Goal: Task Accomplishment & Management: Complete application form

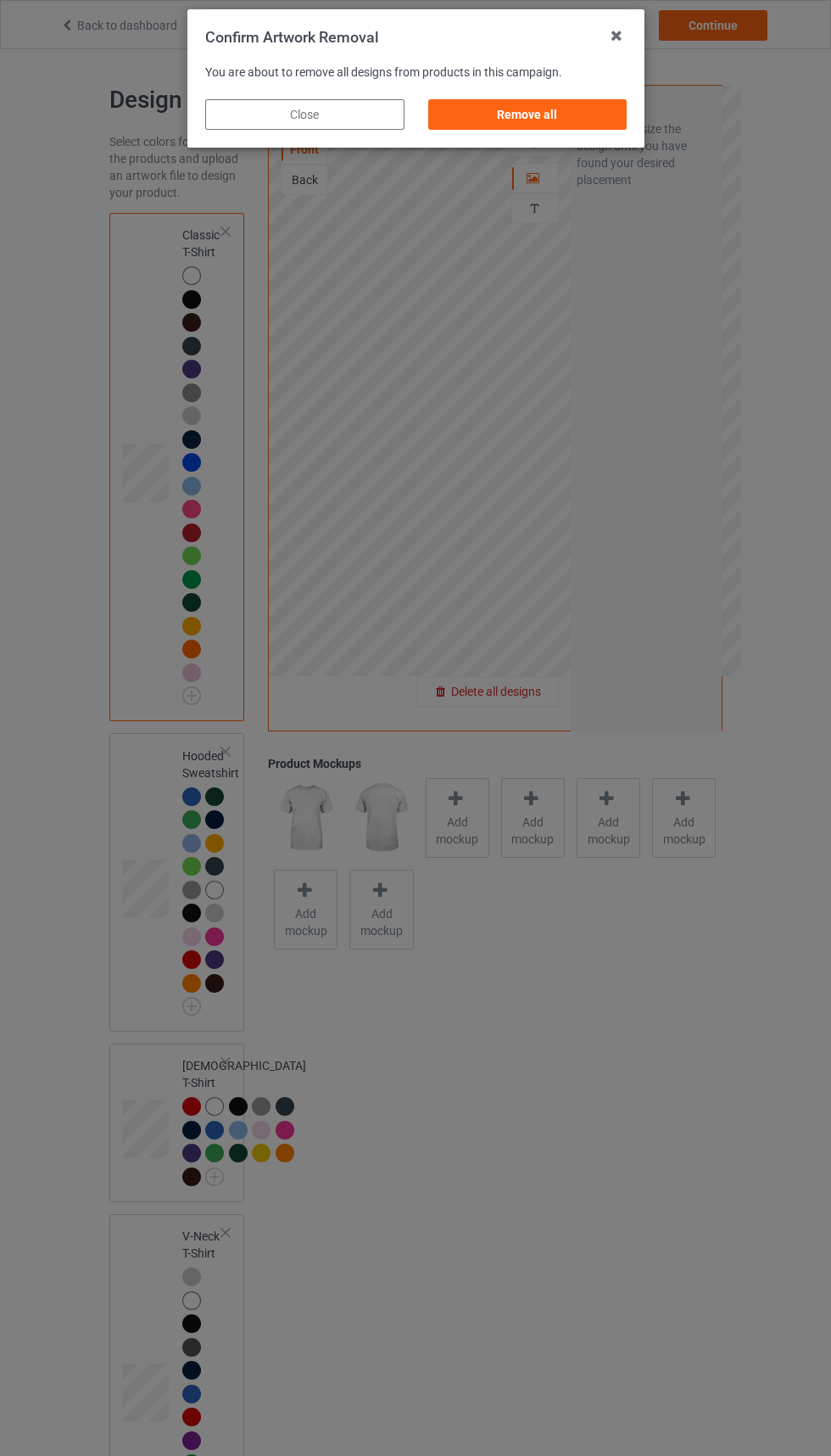
click at [517, 114] on div "Remove all" at bounding box center [527, 115] width 199 height 30
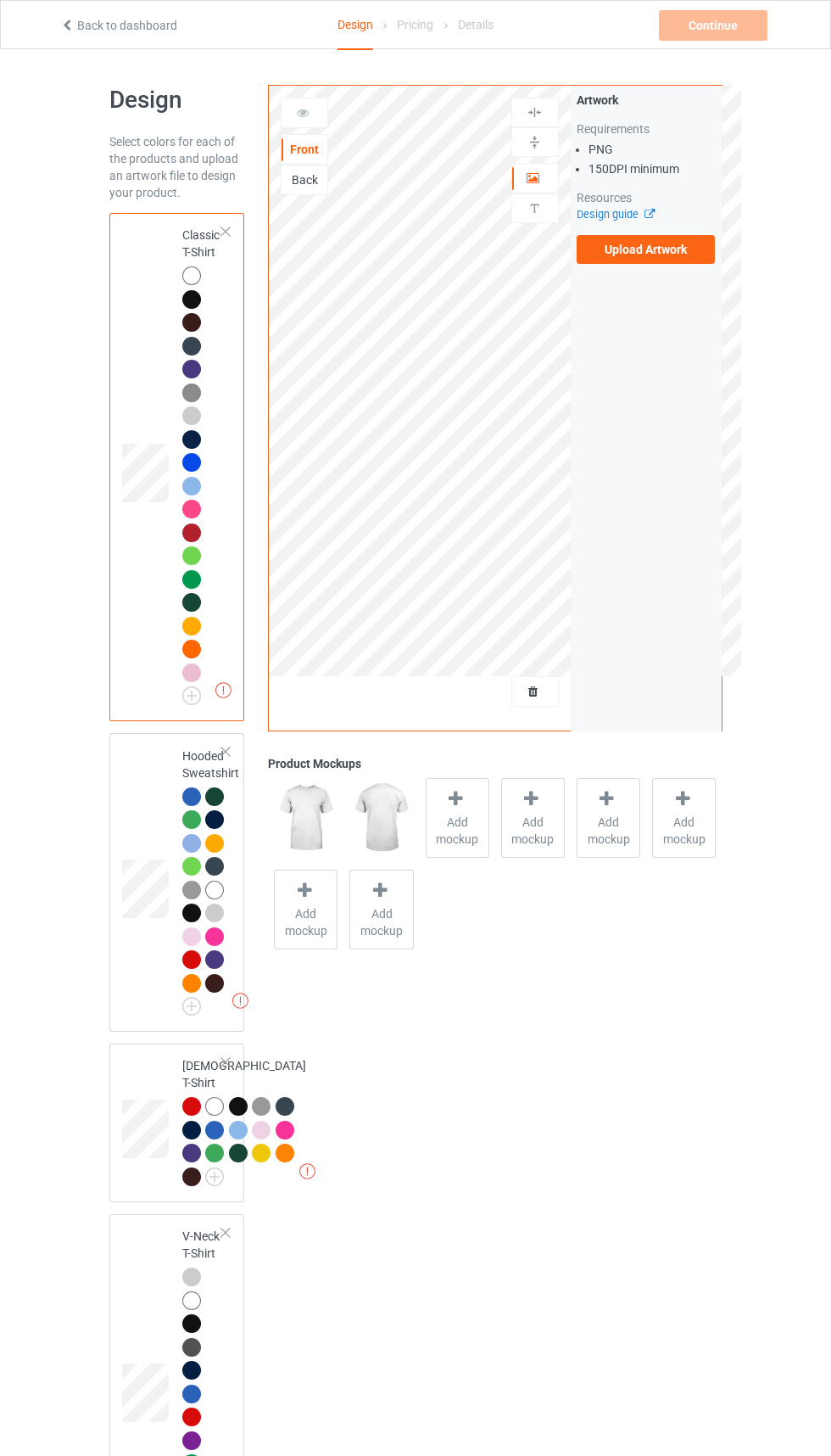
click at [679, 258] on label "Upload Artwork" at bounding box center [647, 249] width 139 height 29
click at [0, 0] on input "Upload Artwork" at bounding box center [0, 0] width 0 height 0
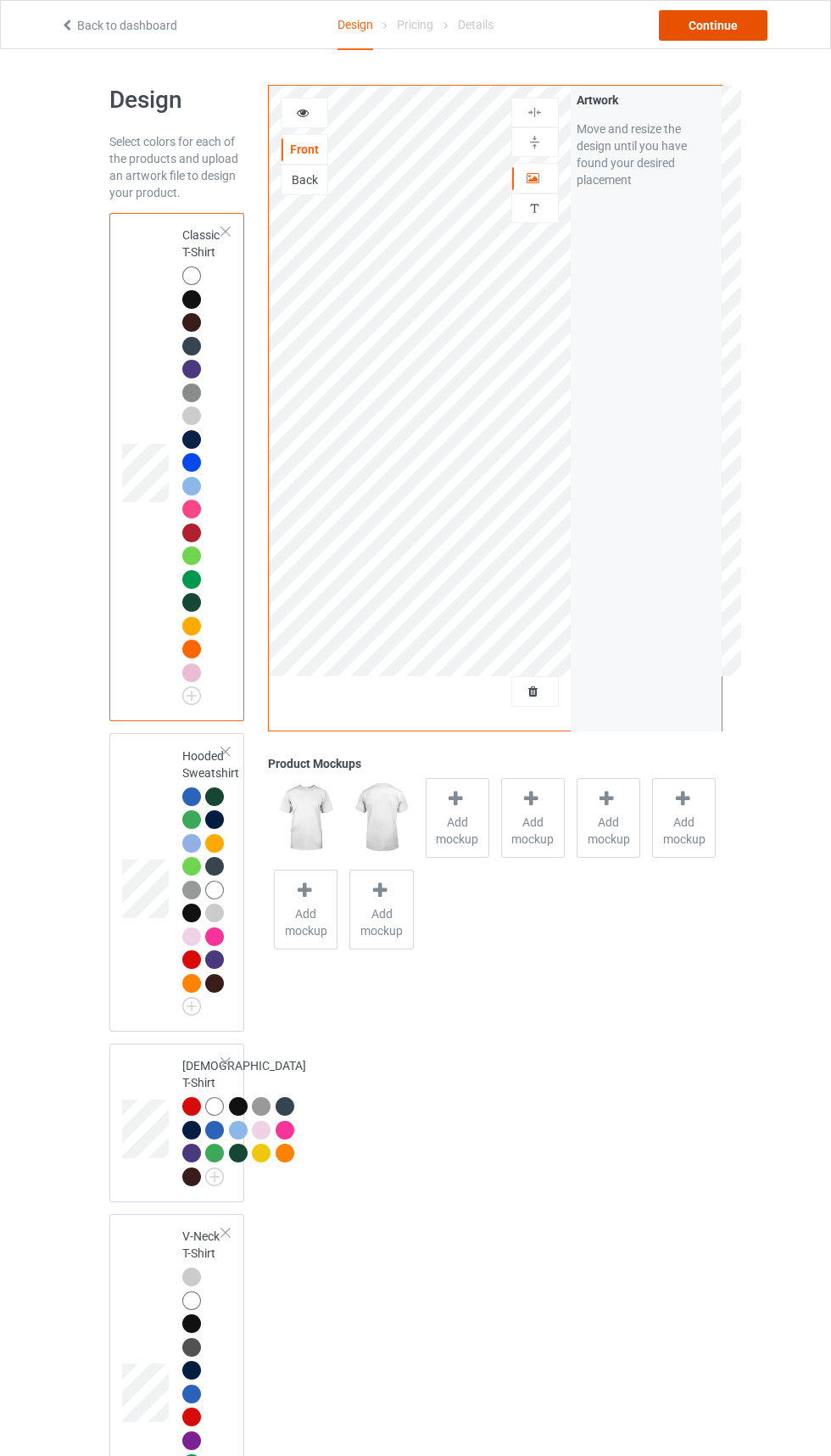
click at [702, 11] on div "Continue" at bounding box center [713, 25] width 109 height 30
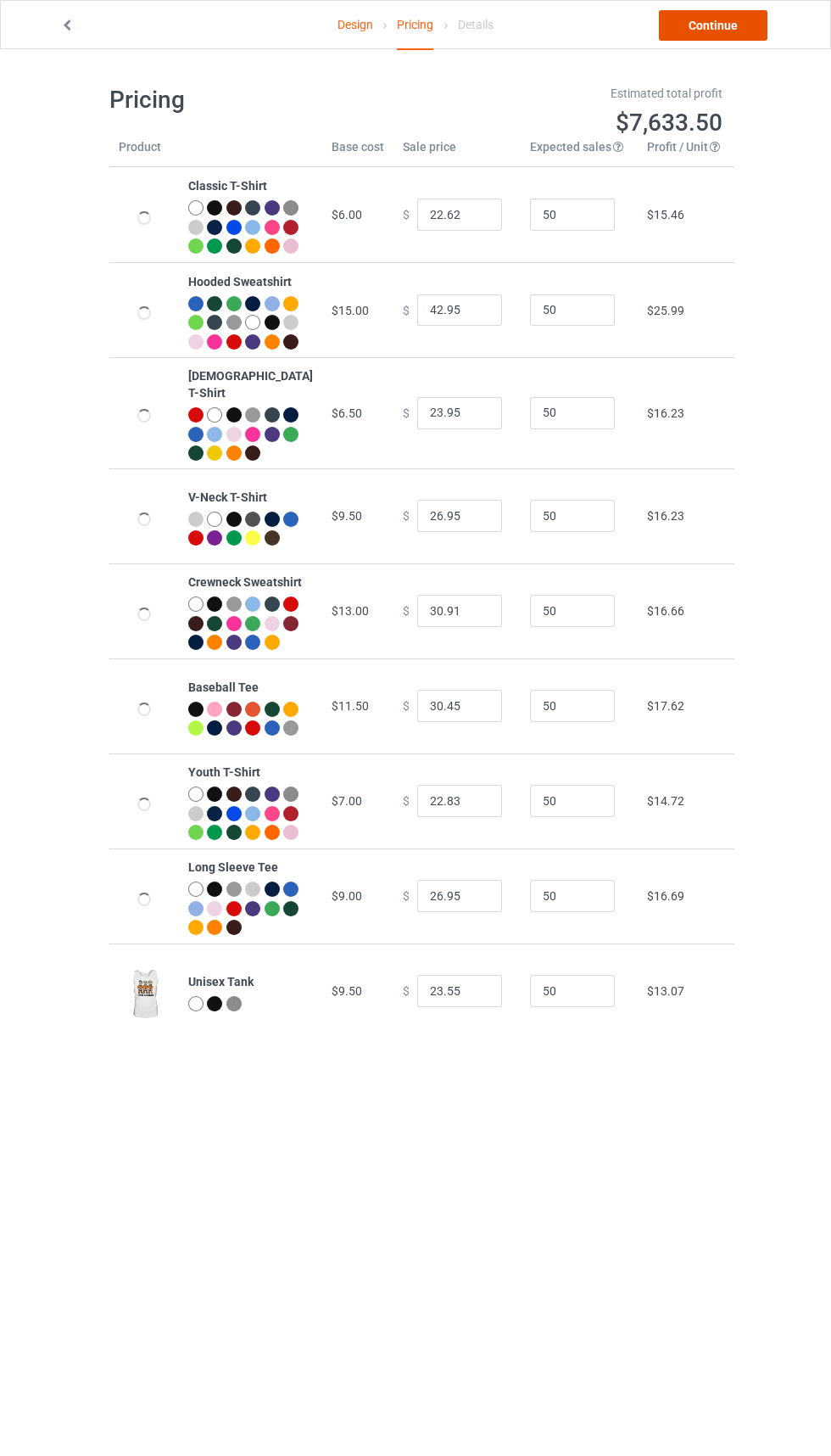
click at [735, 33] on link "Continue" at bounding box center [713, 25] width 109 height 30
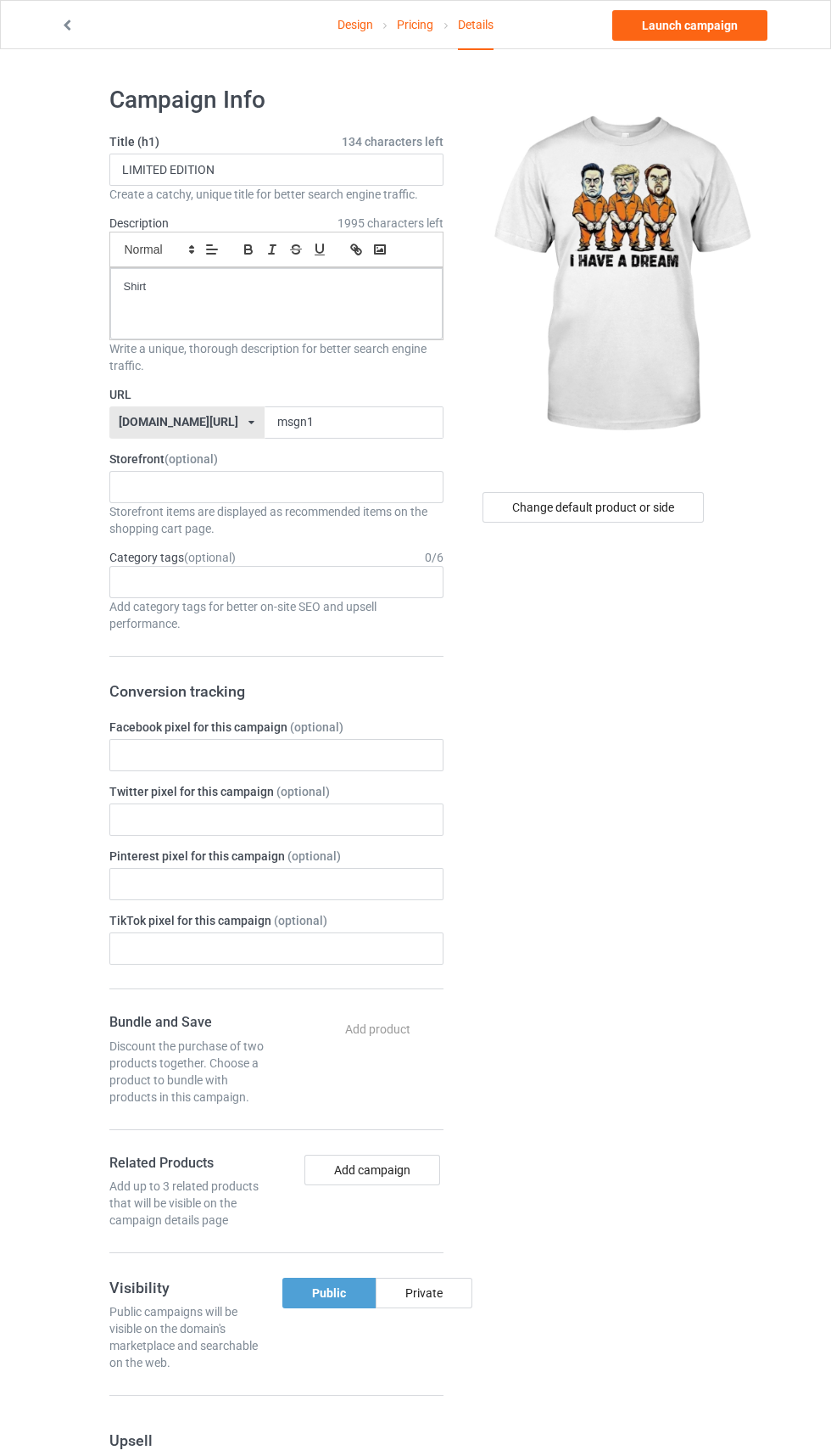
click at [326, 394] on label "URL" at bounding box center [276, 395] width 335 height 17
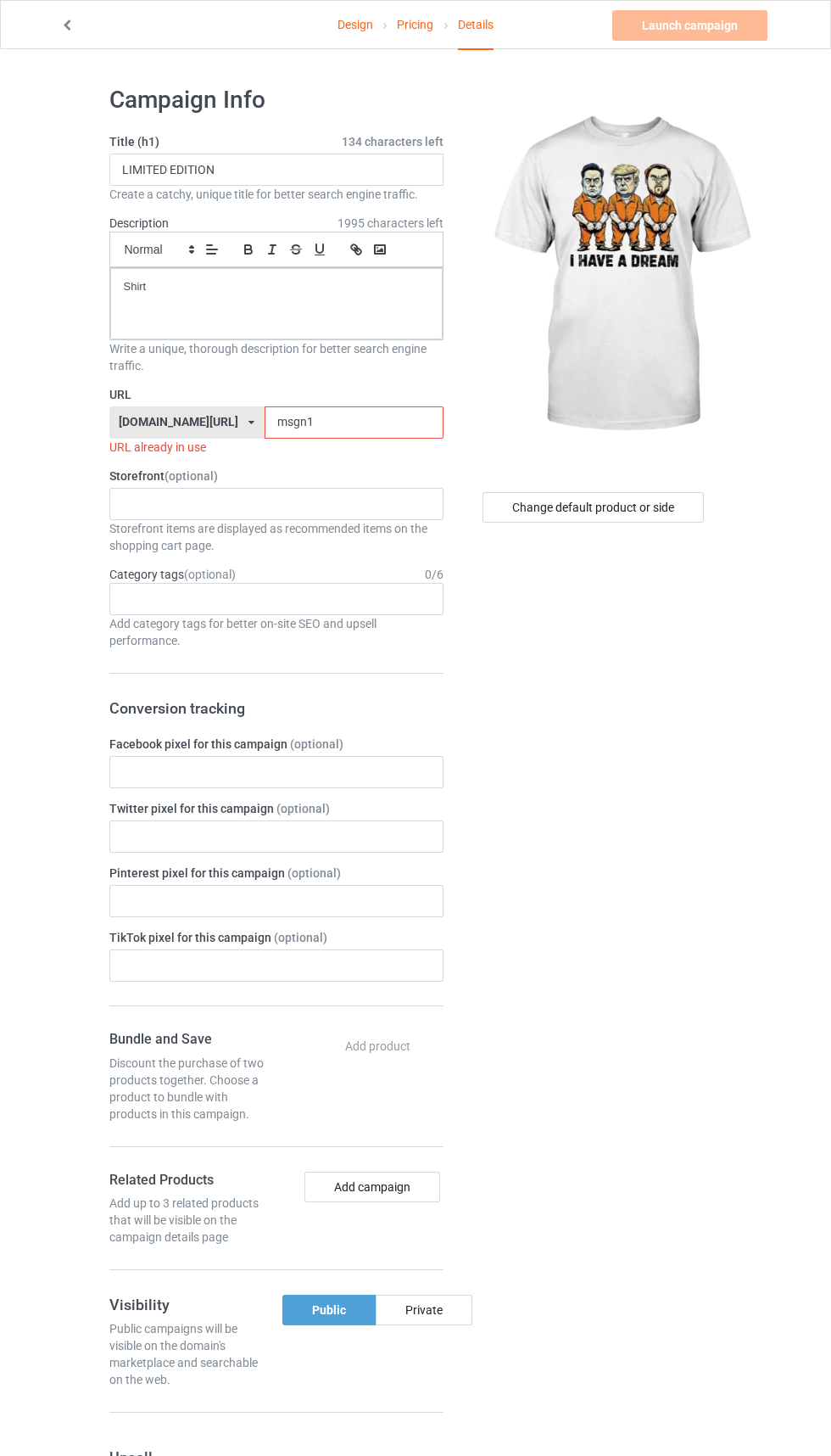
click at [350, 422] on input "msgn1" at bounding box center [354, 422] width 179 height 32
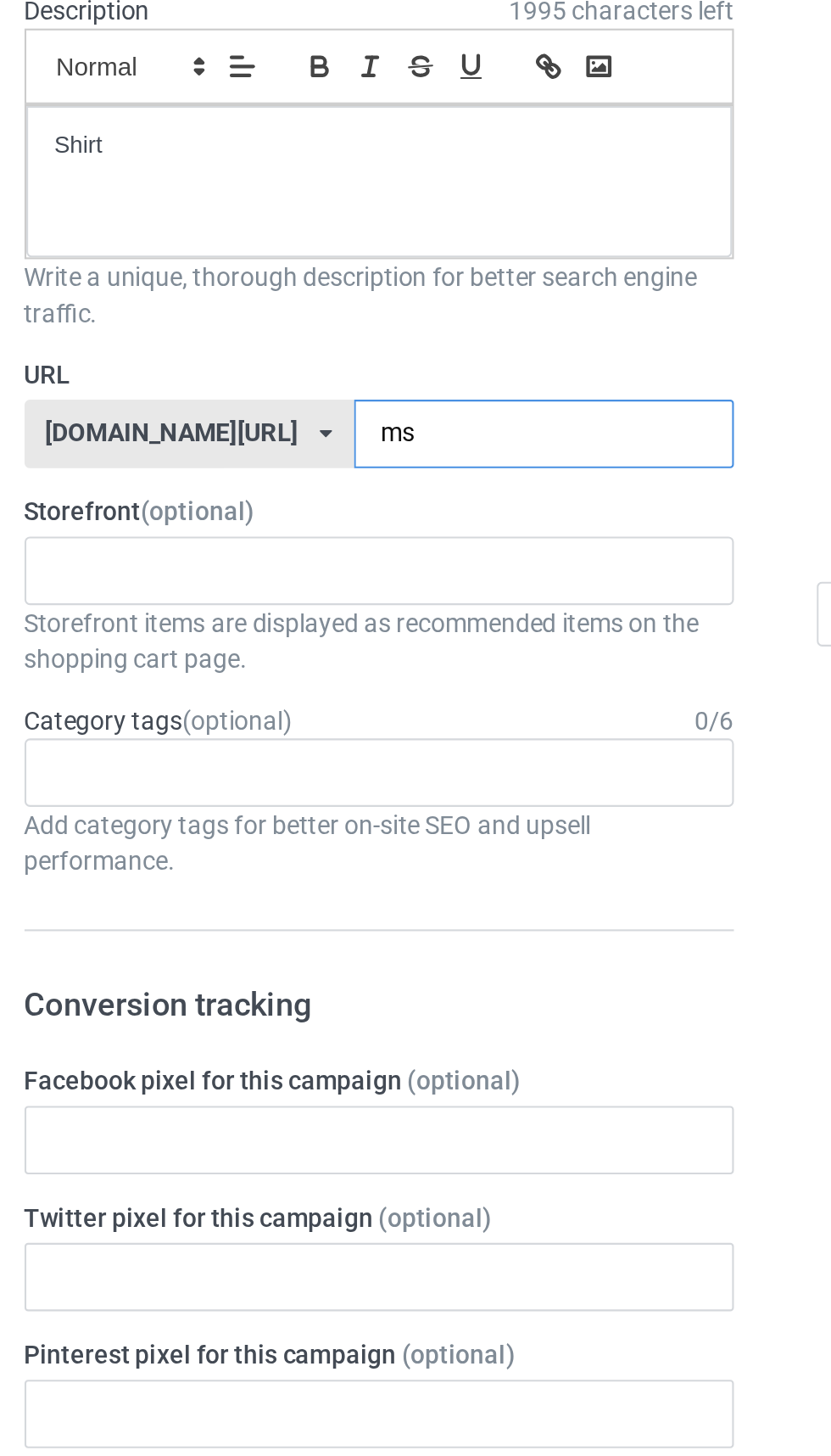
type input "m"
type input "Kdtr5"
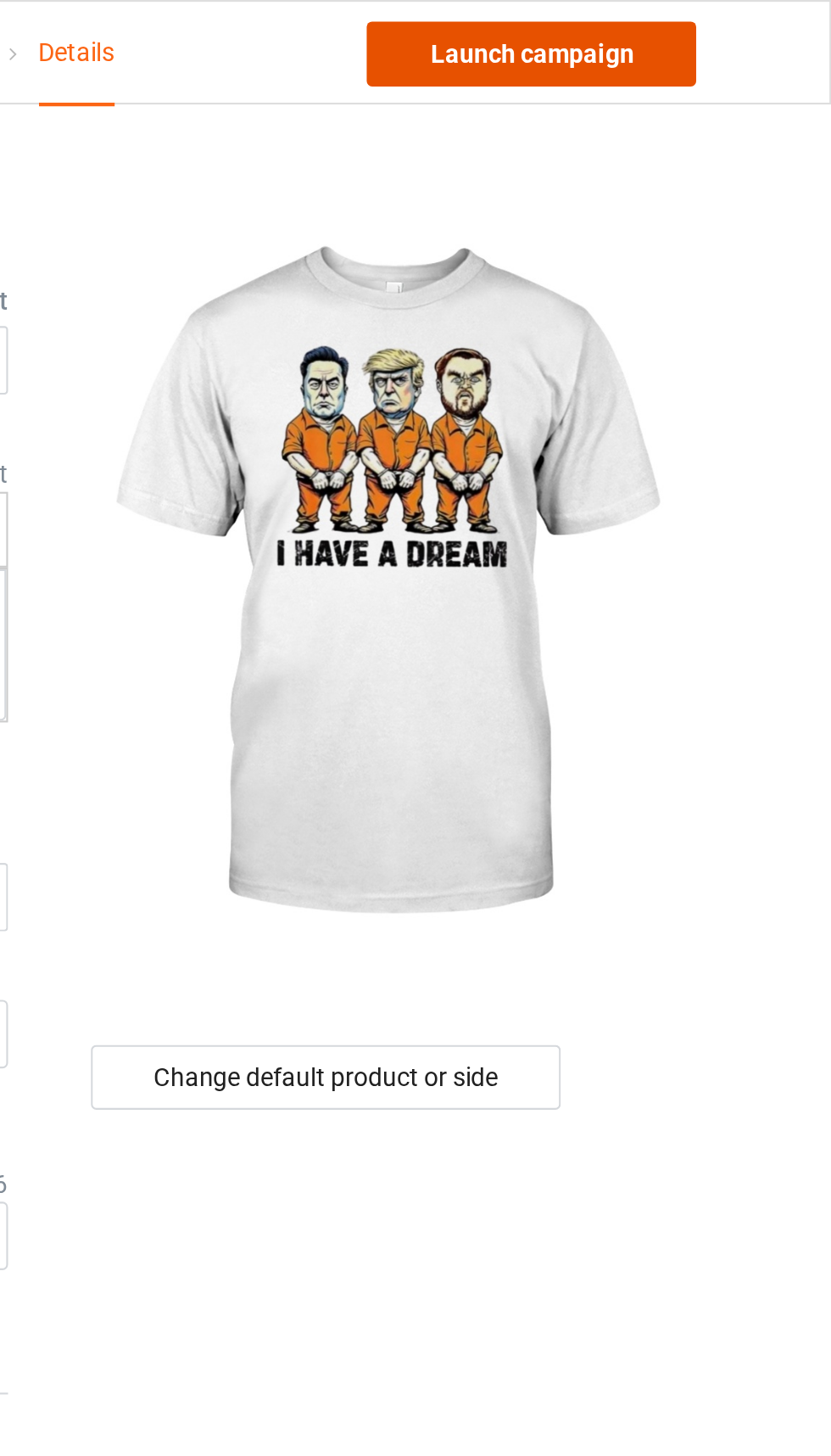
click at [687, 23] on link "Launch campaign" at bounding box center [690, 25] width 155 height 30
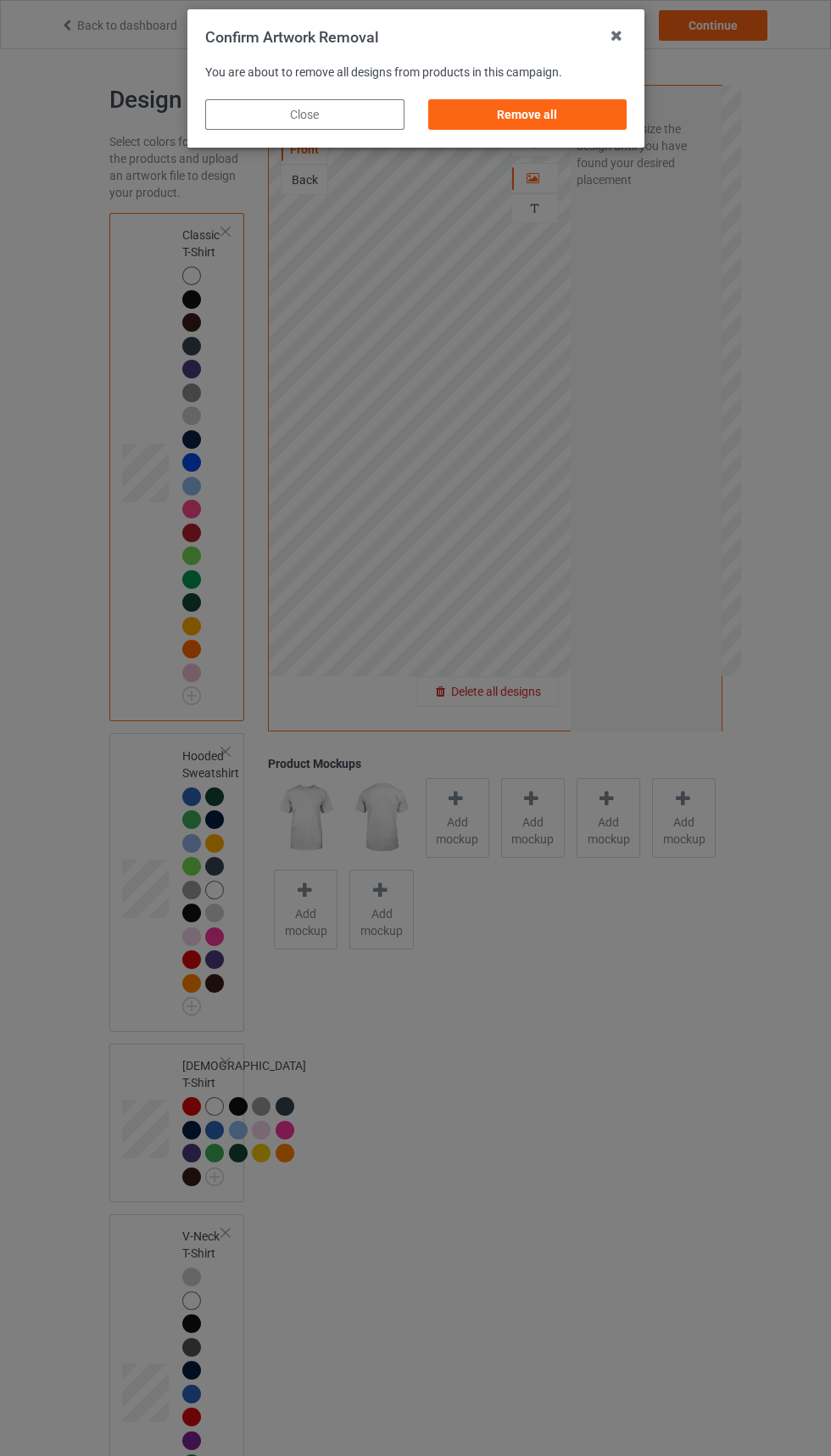
click at [534, 115] on div "Remove all" at bounding box center [527, 115] width 199 height 30
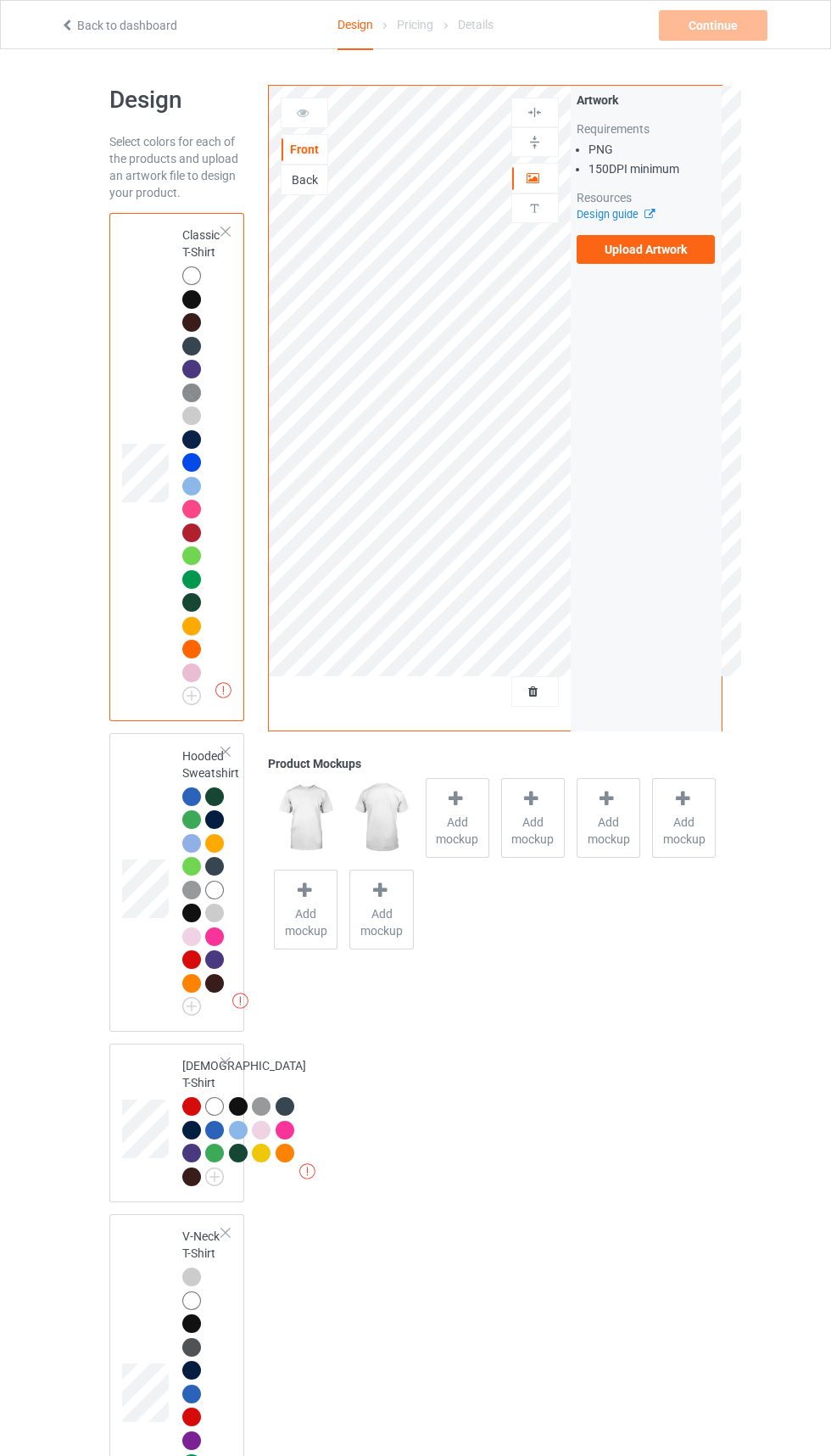
click at [638, 255] on label "Upload Artwork" at bounding box center [647, 249] width 139 height 29
click at [0, 0] on input "Upload Artwork" at bounding box center [0, 0] width 0 height 0
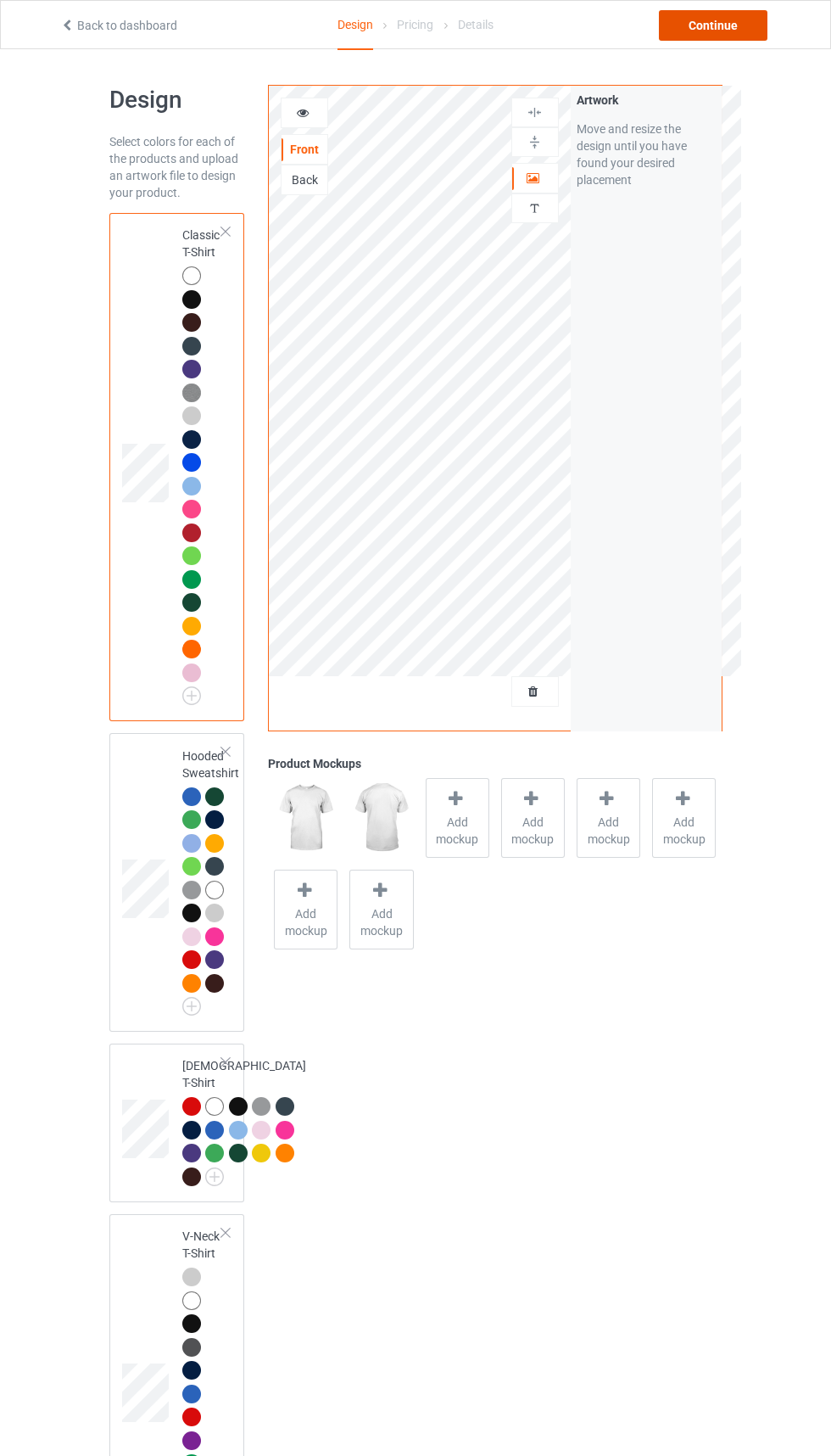
click at [703, 29] on div "Continue" at bounding box center [713, 25] width 109 height 30
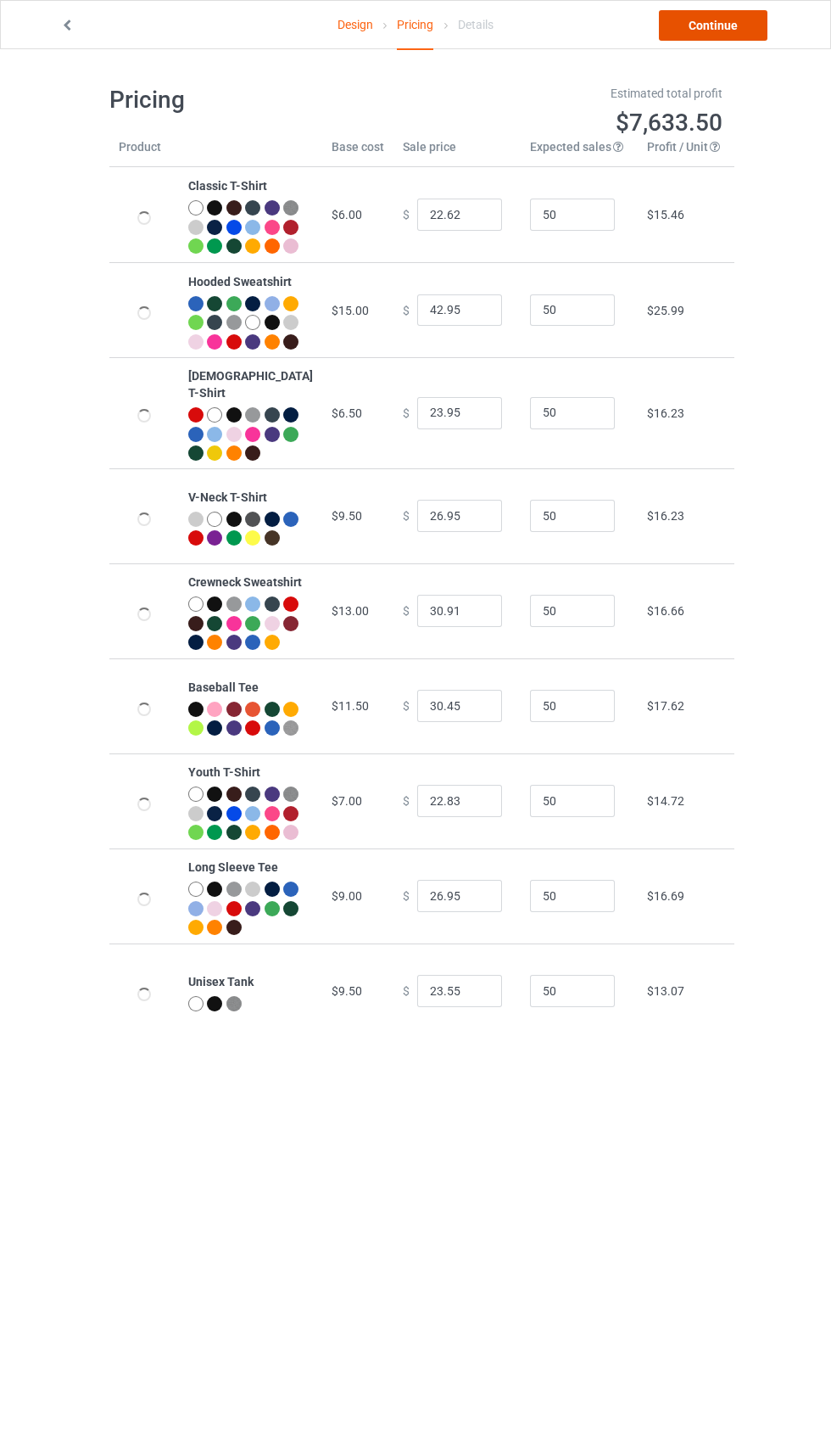
click at [713, 19] on link "Continue" at bounding box center [713, 25] width 109 height 30
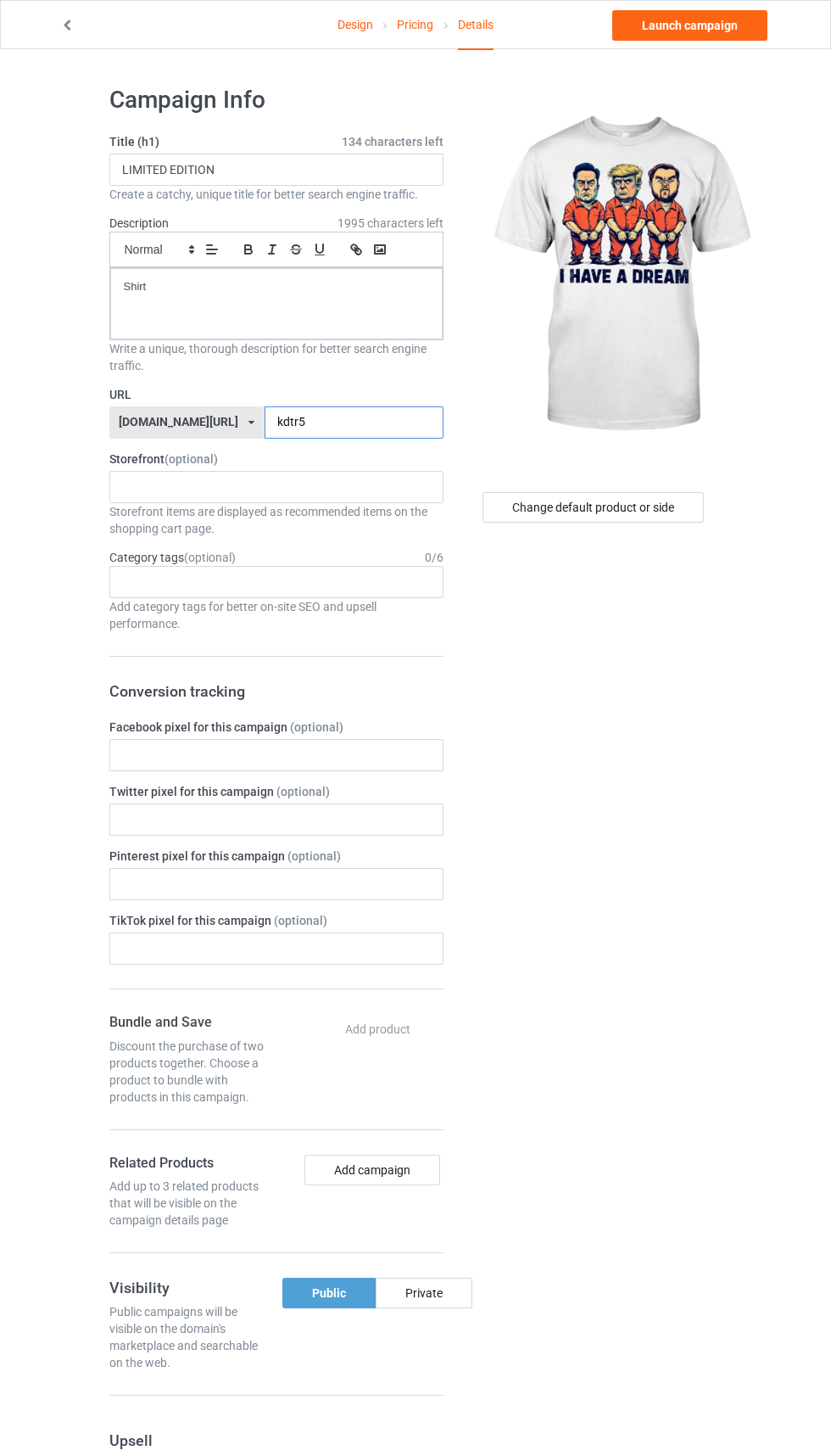
click at [369, 416] on input "kdtr5" at bounding box center [354, 422] width 179 height 32
type input "k"
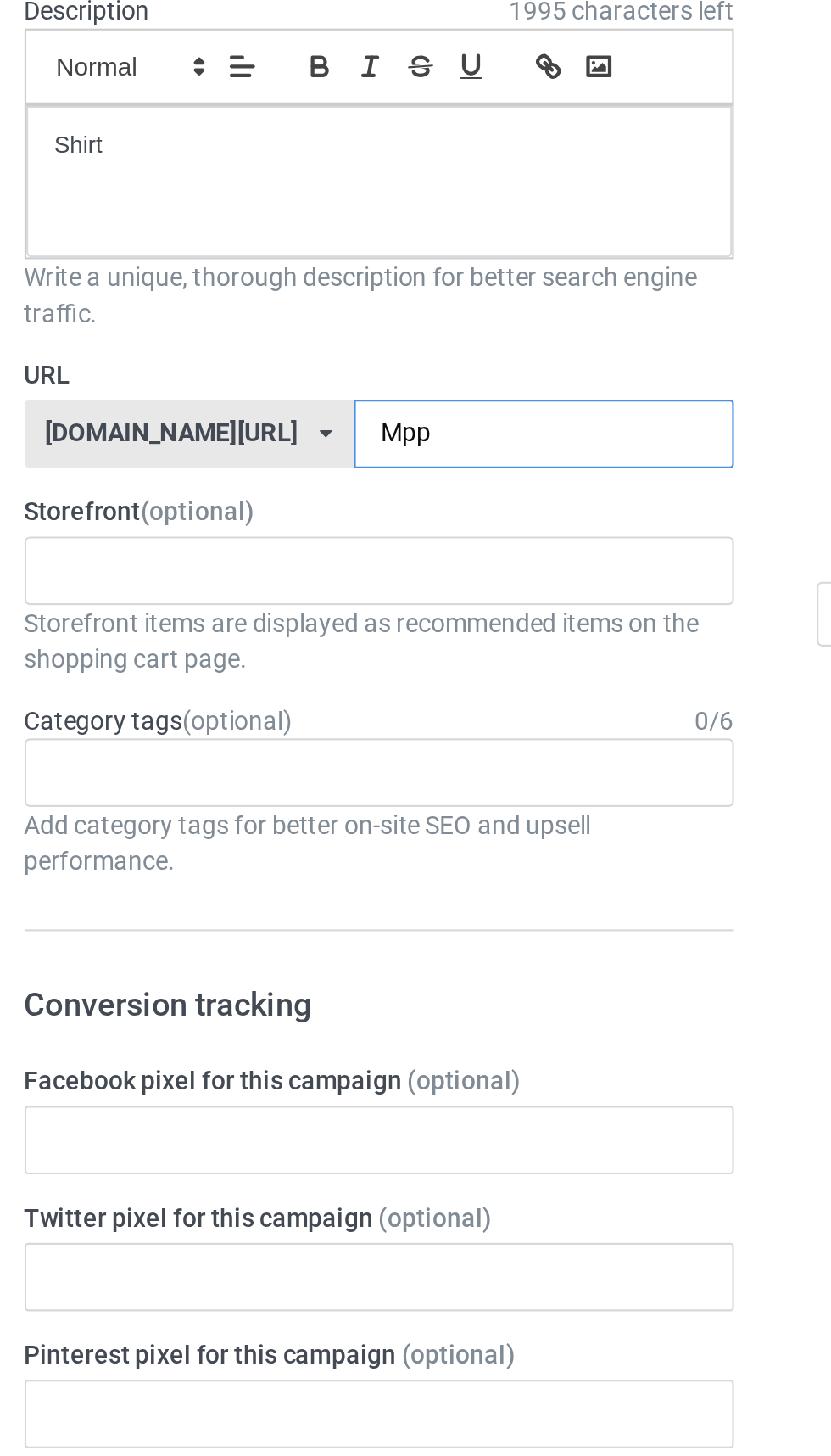
type input "Mpp7"
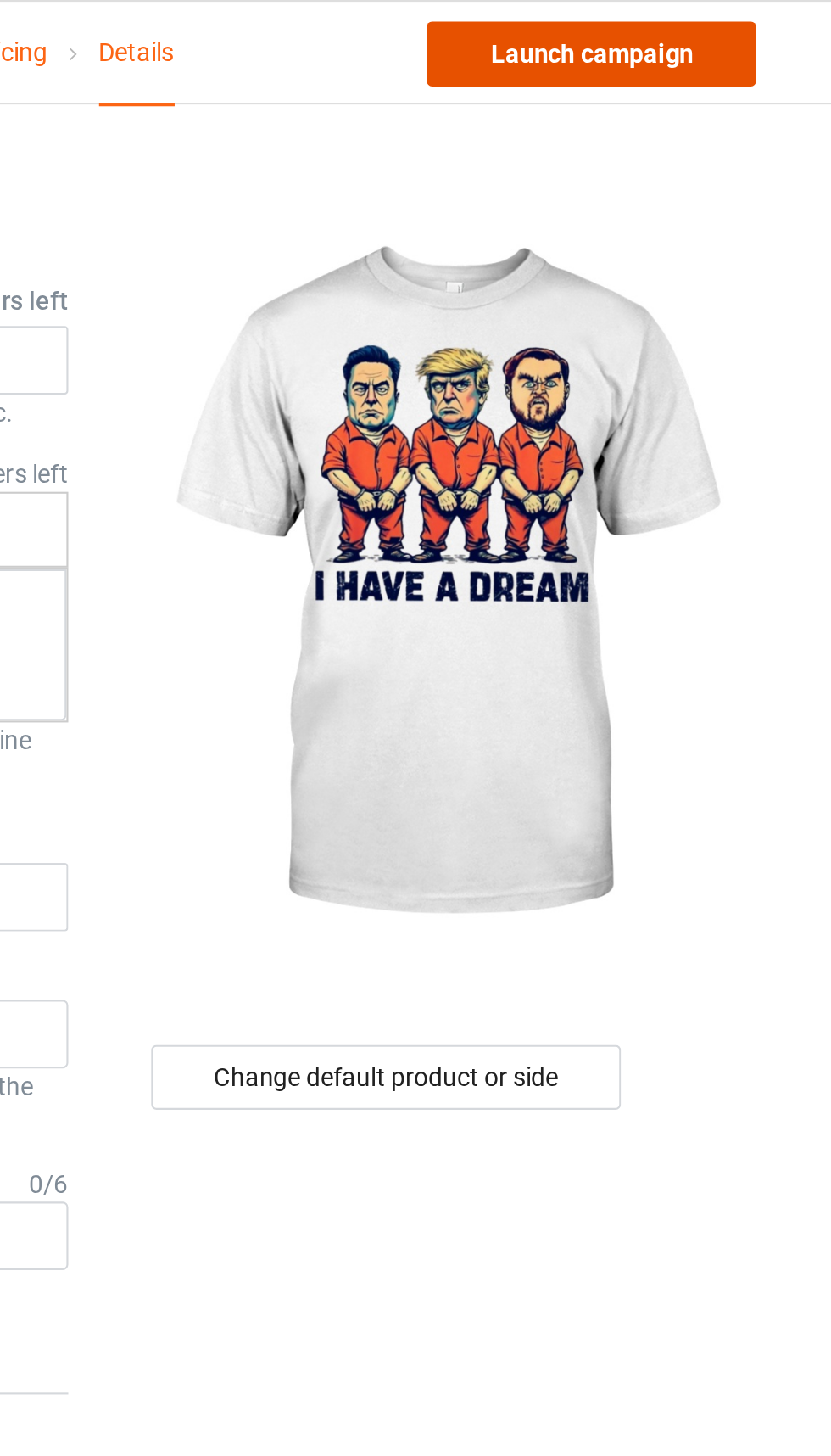
click at [734, 35] on link "Launch campaign" at bounding box center [690, 25] width 155 height 30
